Goal: Navigation & Orientation: Find specific page/section

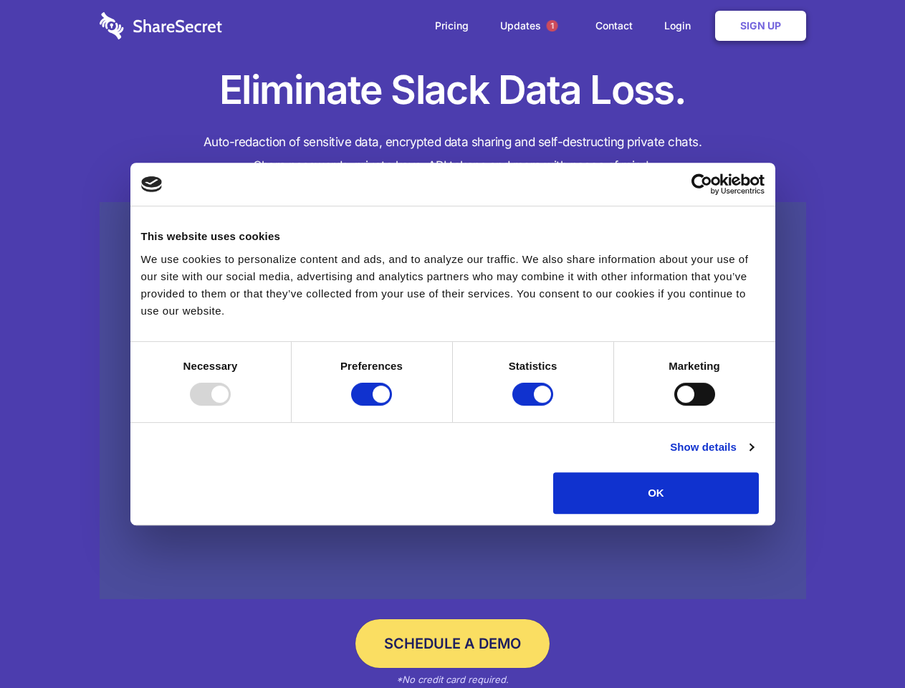
click at [231, 405] on div at bounding box center [210, 393] width 41 height 23
click at [392, 405] on input "Preferences" at bounding box center [371, 393] width 41 height 23
checkbox input "false"
click at [534, 405] on input "Statistics" at bounding box center [532, 393] width 41 height 23
checkbox input "false"
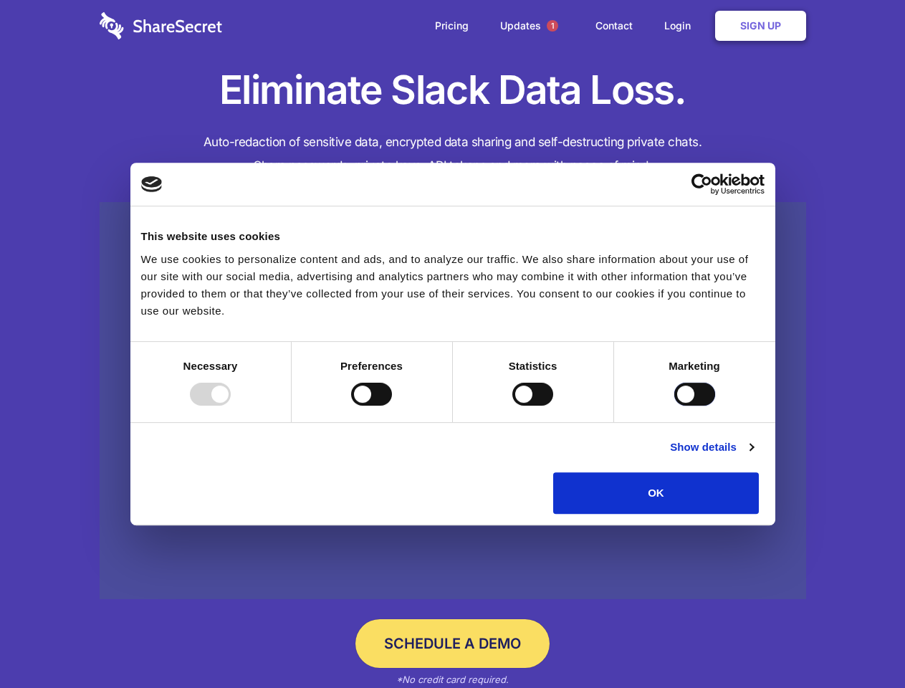
click at [674, 405] on input "Marketing" at bounding box center [694, 393] width 41 height 23
checkbox input "true"
click at [753, 456] on link "Show details" at bounding box center [711, 446] width 83 height 17
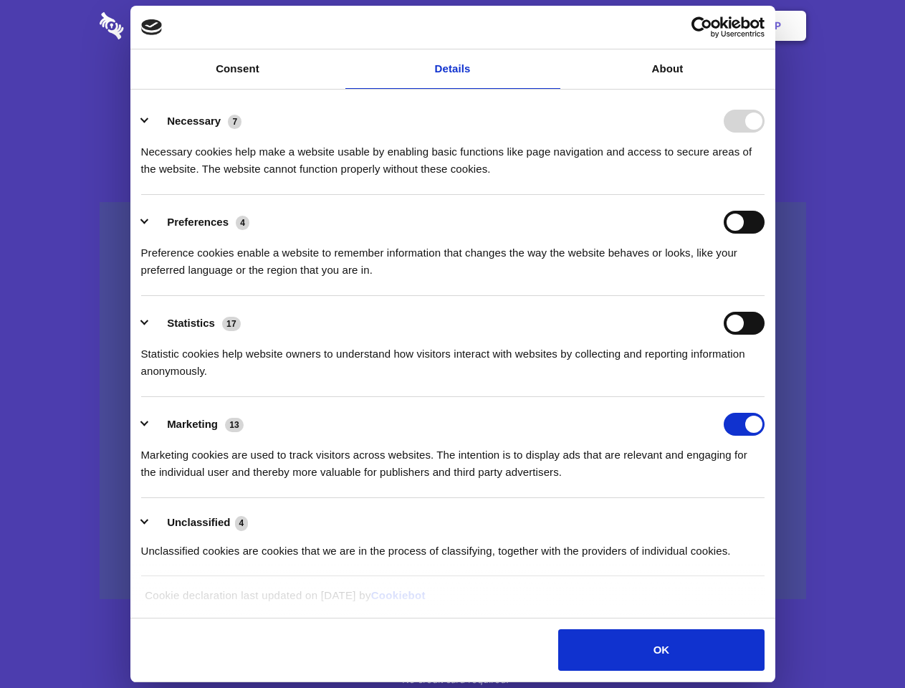
click at [791, 519] on body "Consent Details [#IABV2SETTINGS#] About This website uses cookies We use cookie…" at bounding box center [452, 344] width 905 height 688
click at [552, 26] on span "1" at bounding box center [552, 25] width 11 height 11
